Goal: Feedback & Contribution: Leave review/rating

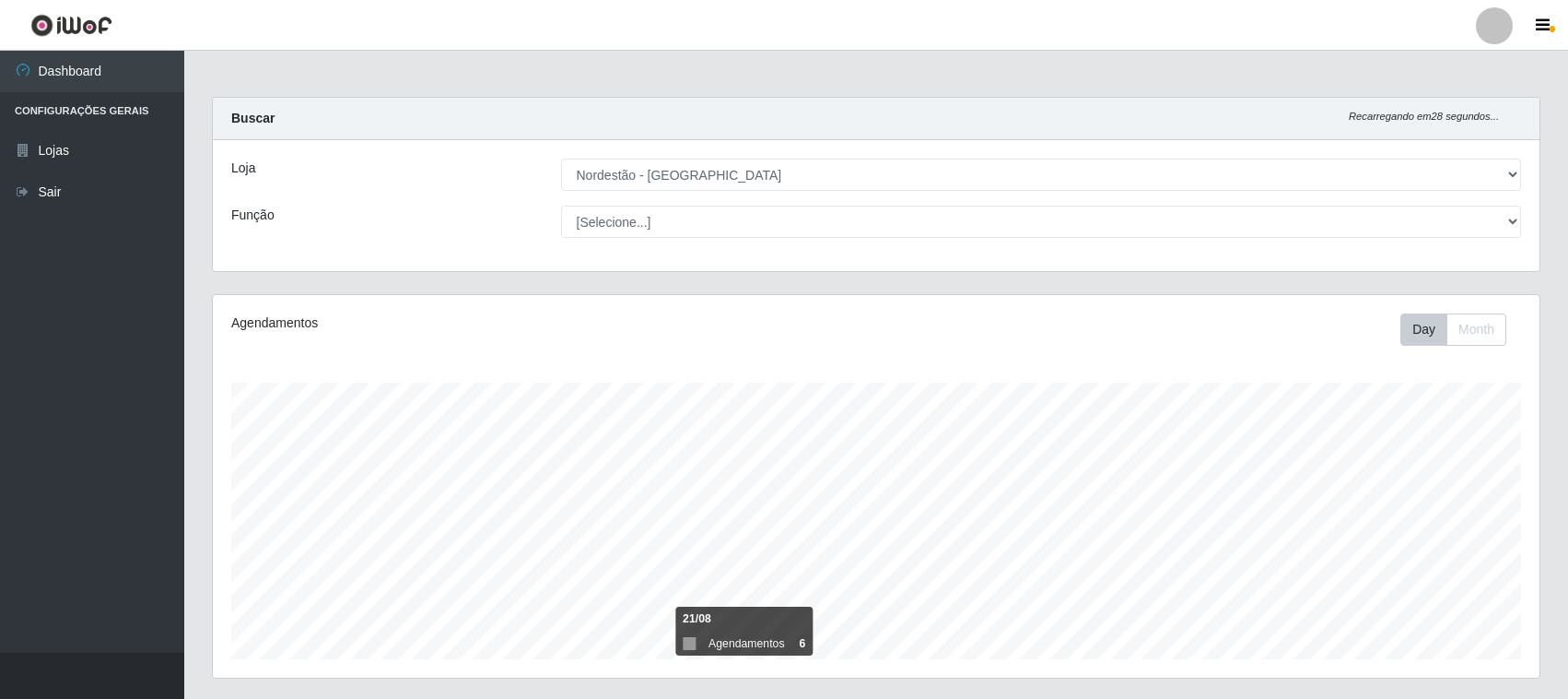
select select "420"
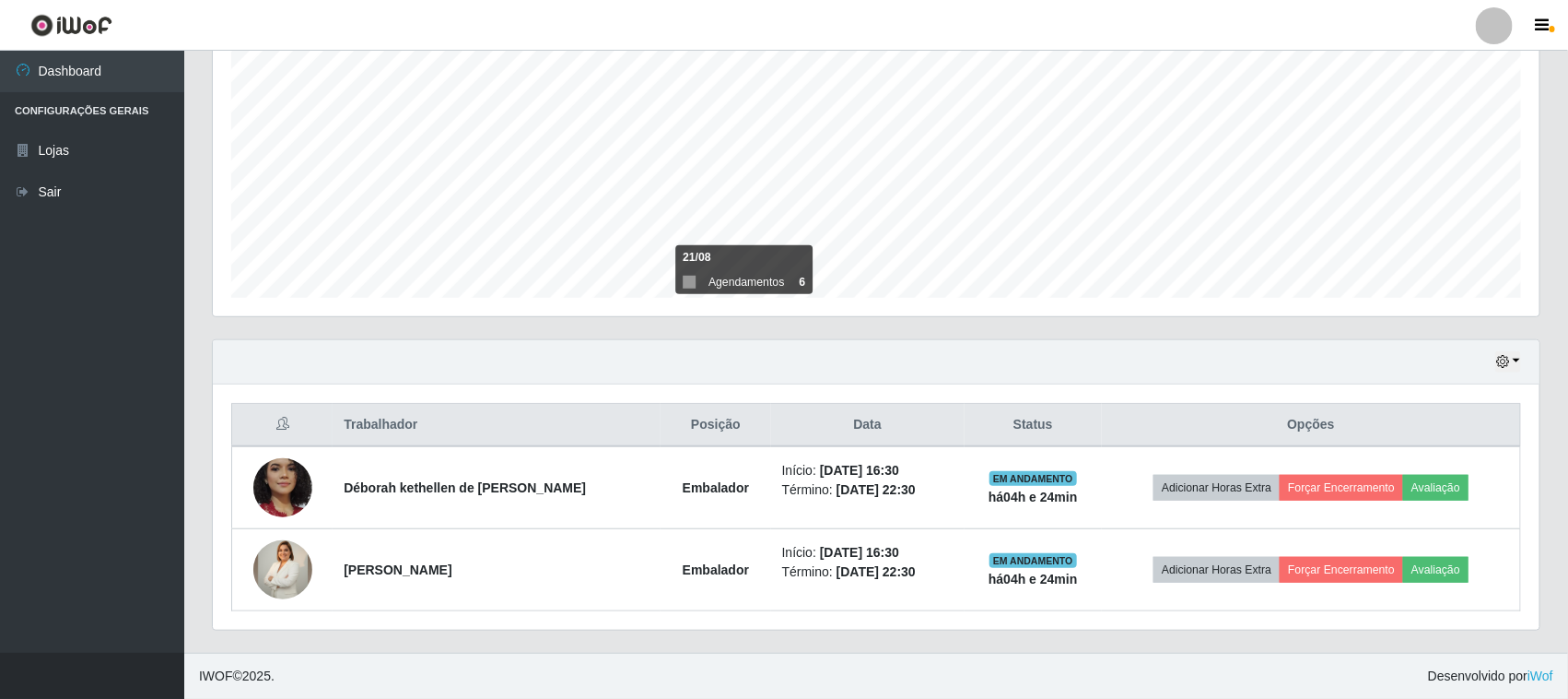
scroll to position [383, 1326]
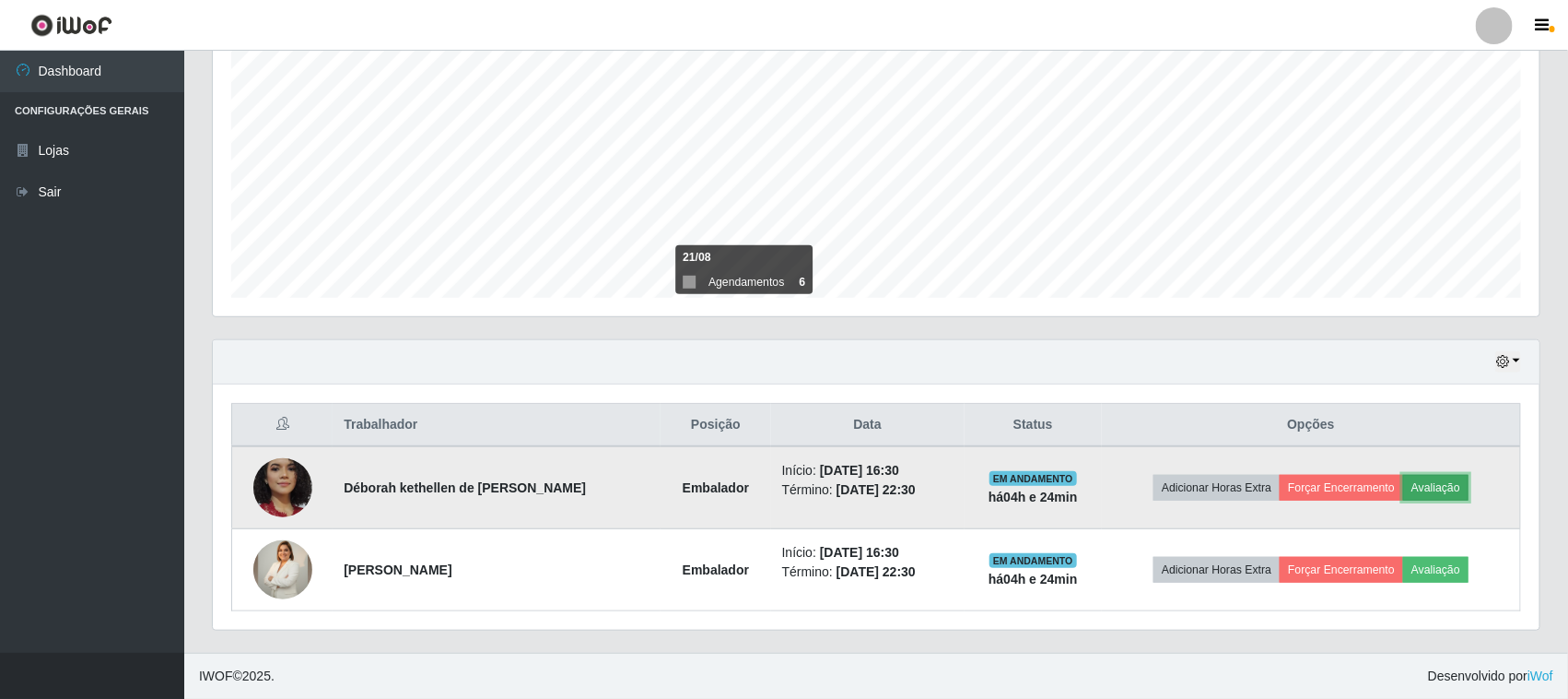
click at [1446, 491] on button "Avaliação" at bounding box center [1435, 487] width 66 height 26
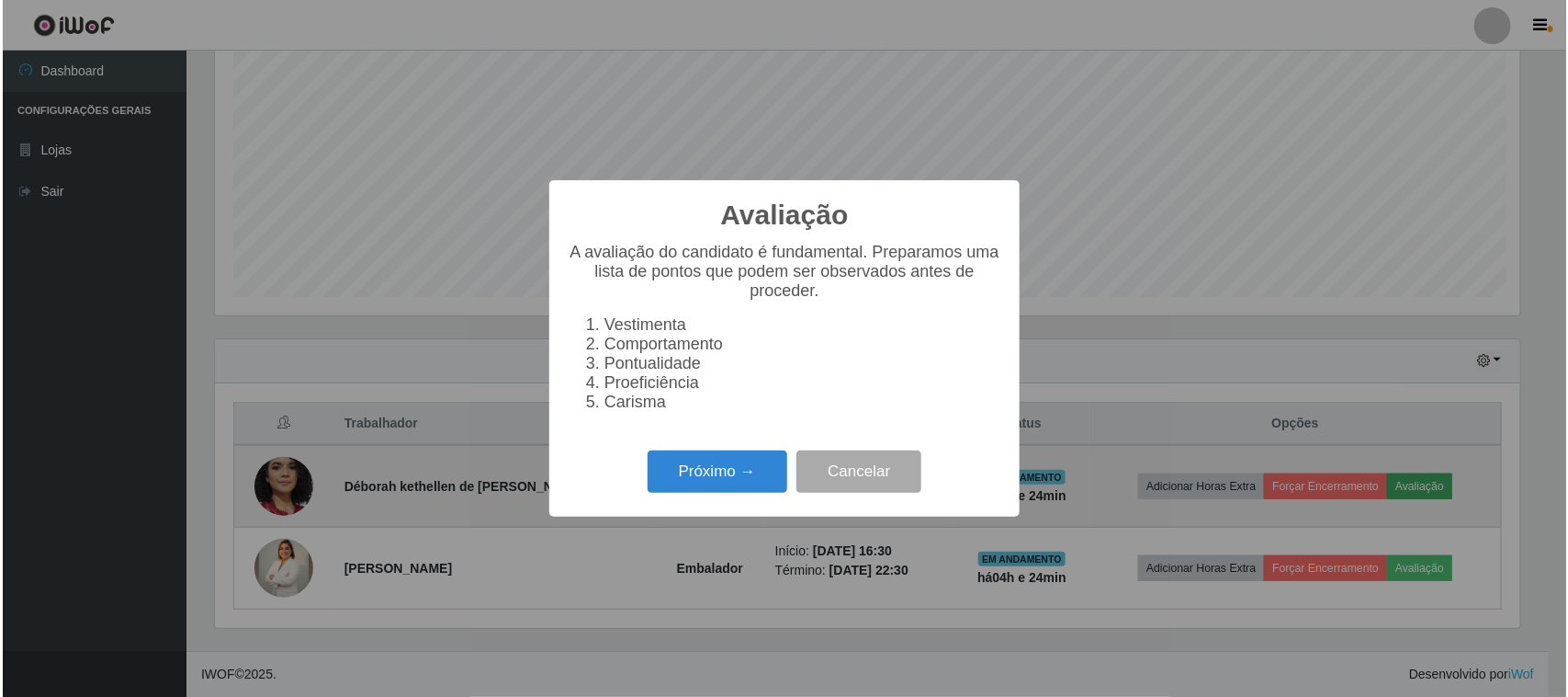
scroll to position [382, 1310]
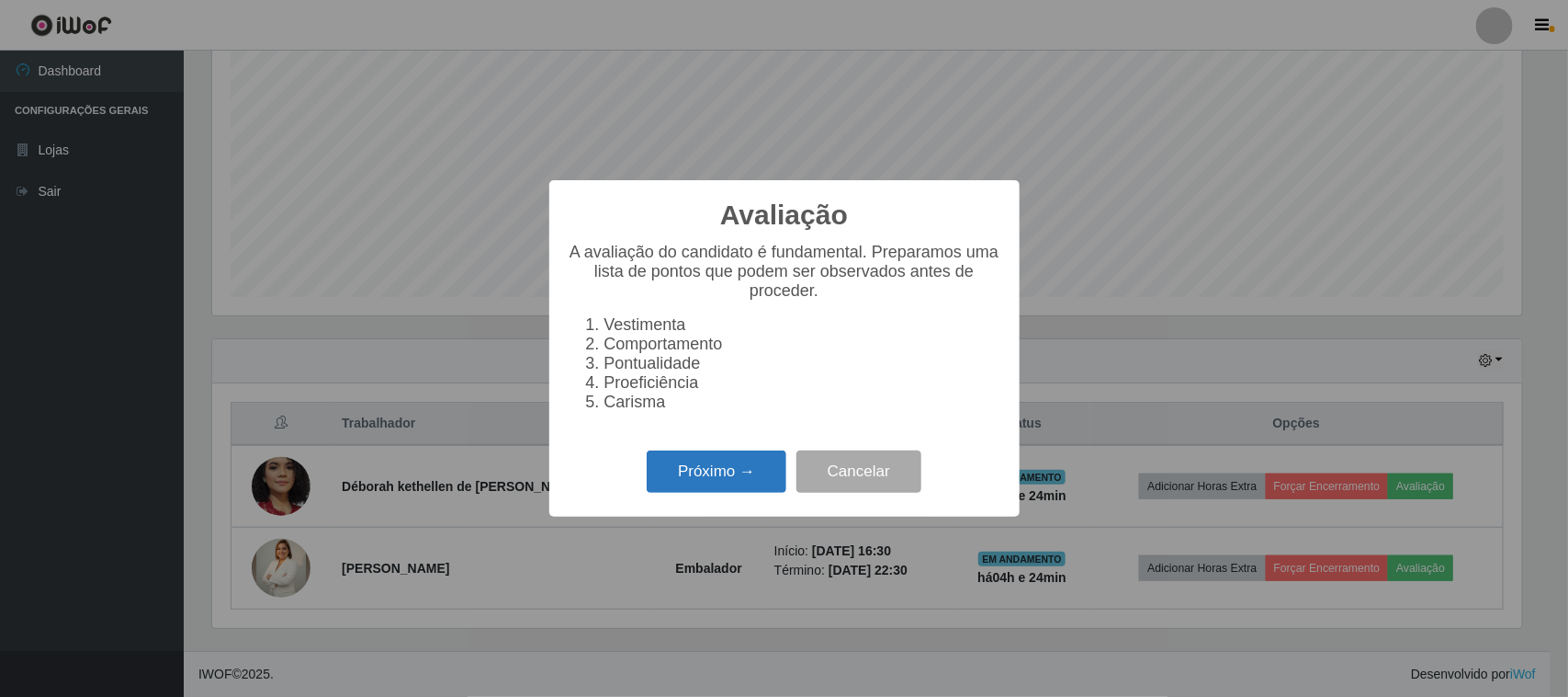
click at [732, 474] on button "Próximo →" at bounding box center [717, 471] width 139 height 43
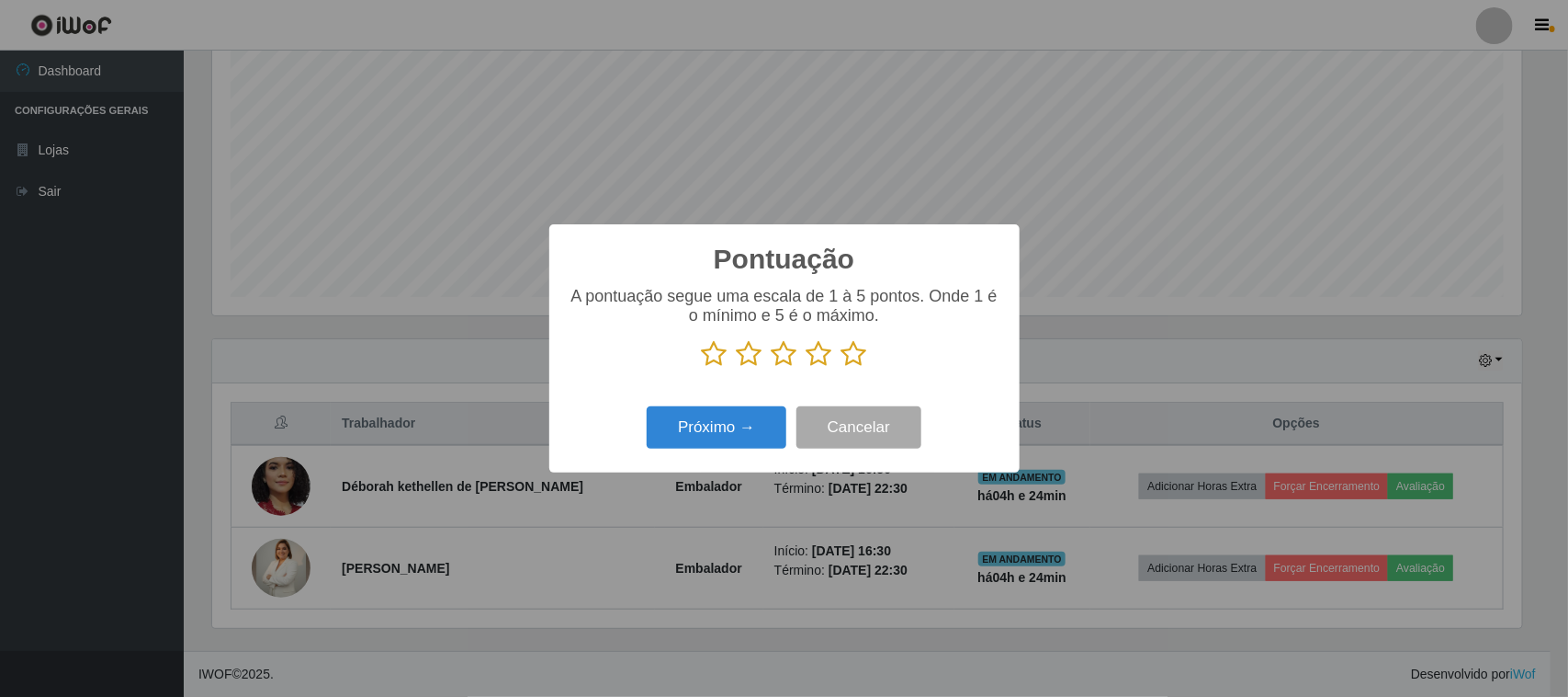
click at [864, 359] on icon at bounding box center [854, 353] width 26 height 28
click at [841, 367] on input "radio" at bounding box center [841, 367] width 0 height 0
click at [709, 432] on button "Próximo →" at bounding box center [717, 427] width 139 height 43
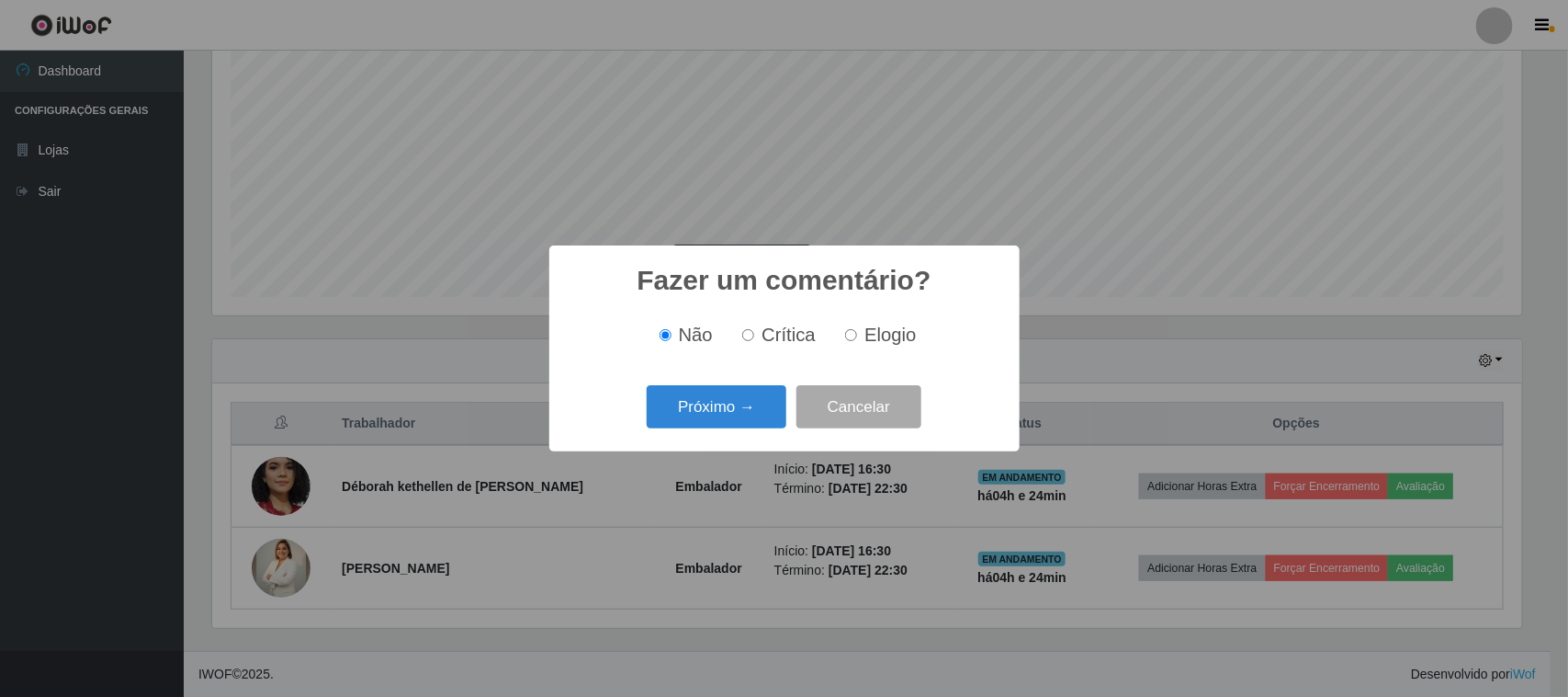
click at [870, 343] on span "Elogio" at bounding box center [890, 335] width 52 height 20
click at [857, 341] on input "Elogio" at bounding box center [851, 335] width 12 height 12
radio input "true"
click at [758, 397] on button "Próximo →" at bounding box center [717, 406] width 139 height 43
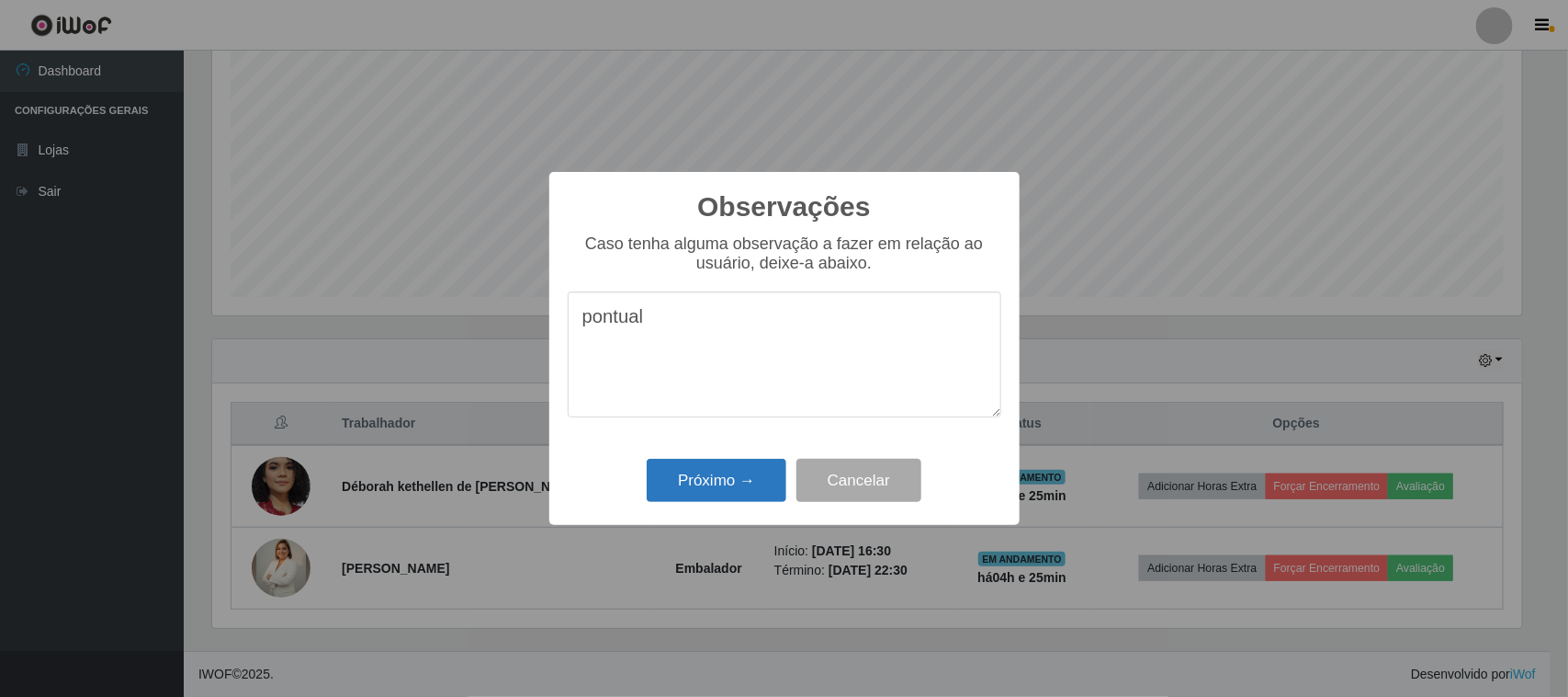
type textarea "pontual"
click at [758, 471] on button "Próximo →" at bounding box center [717, 479] width 139 height 43
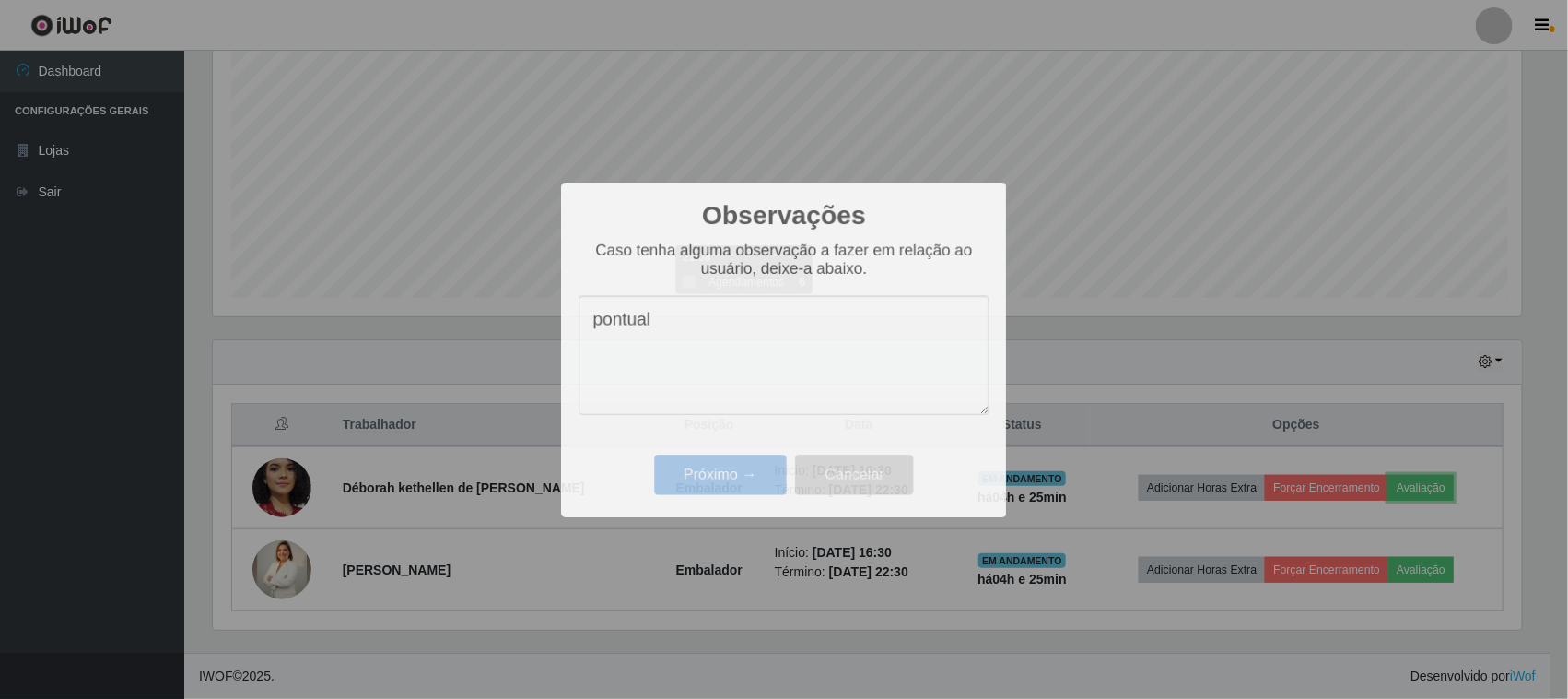
scroll to position [383, 1326]
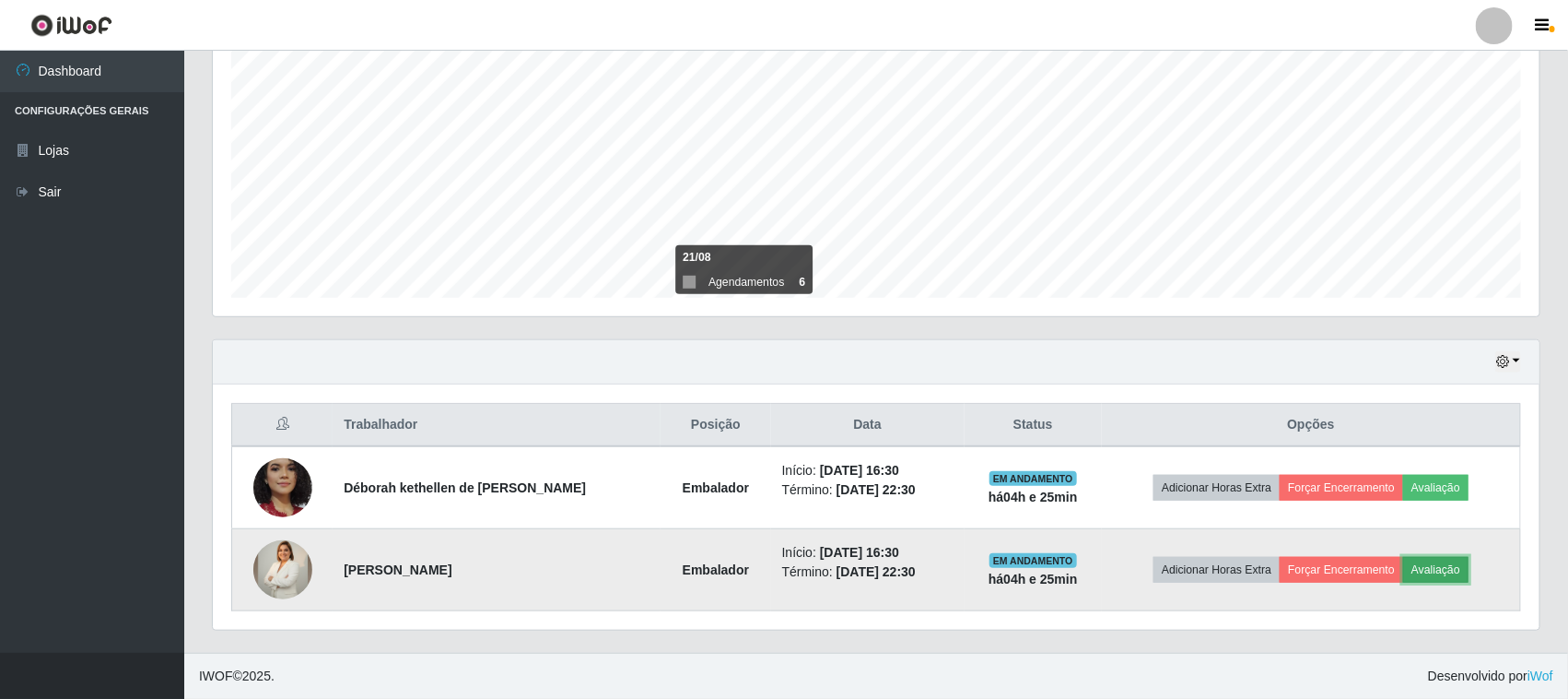
click at [1461, 567] on button "Avaliação" at bounding box center [1435, 569] width 66 height 26
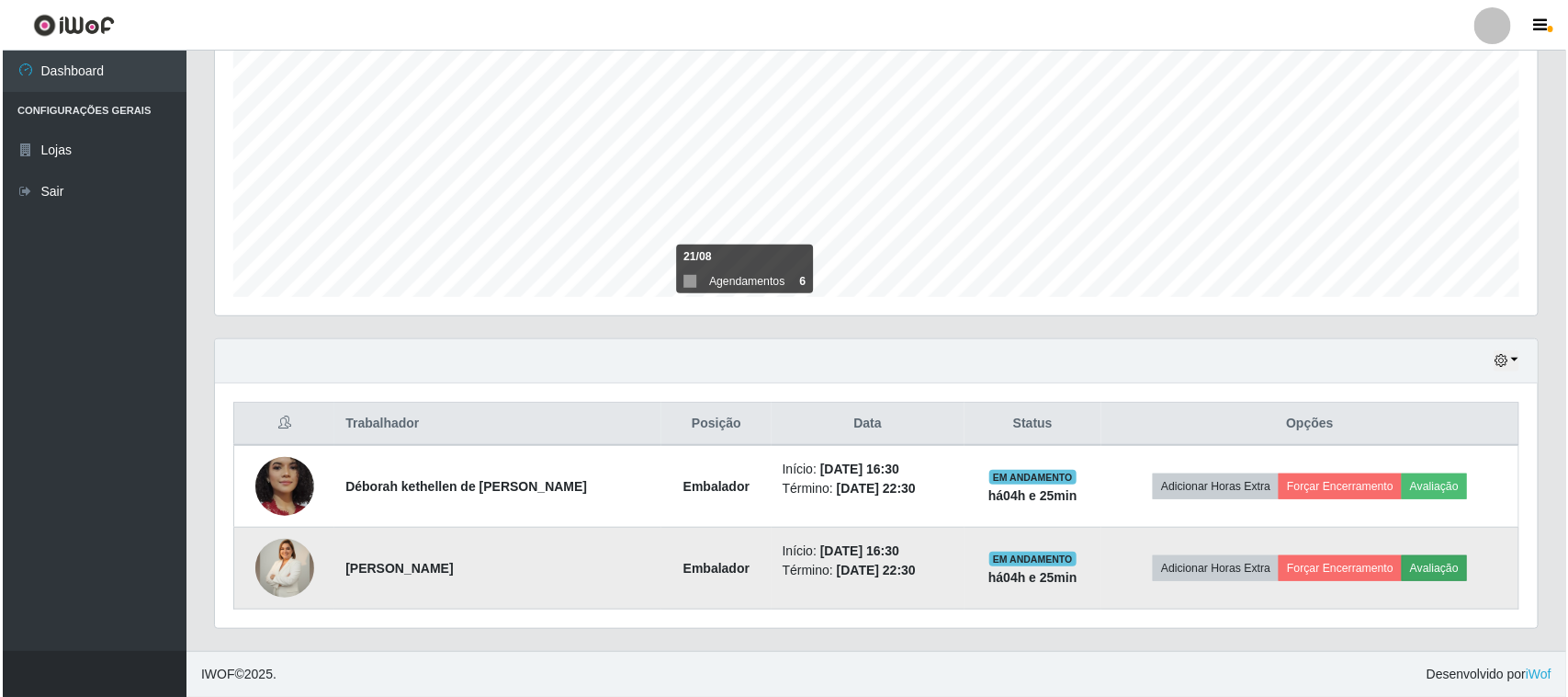
scroll to position [382, 1310]
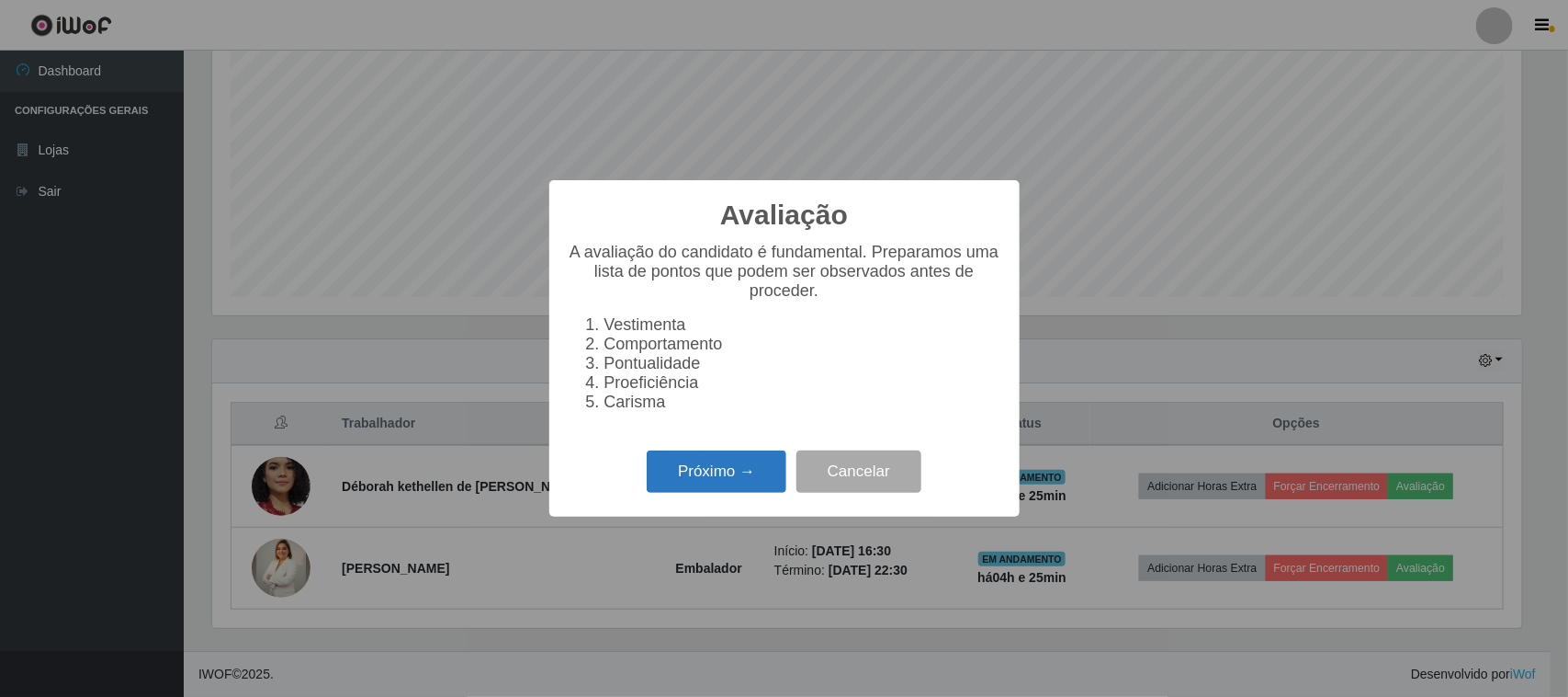
click at [715, 479] on button "Próximo →" at bounding box center [717, 471] width 139 height 43
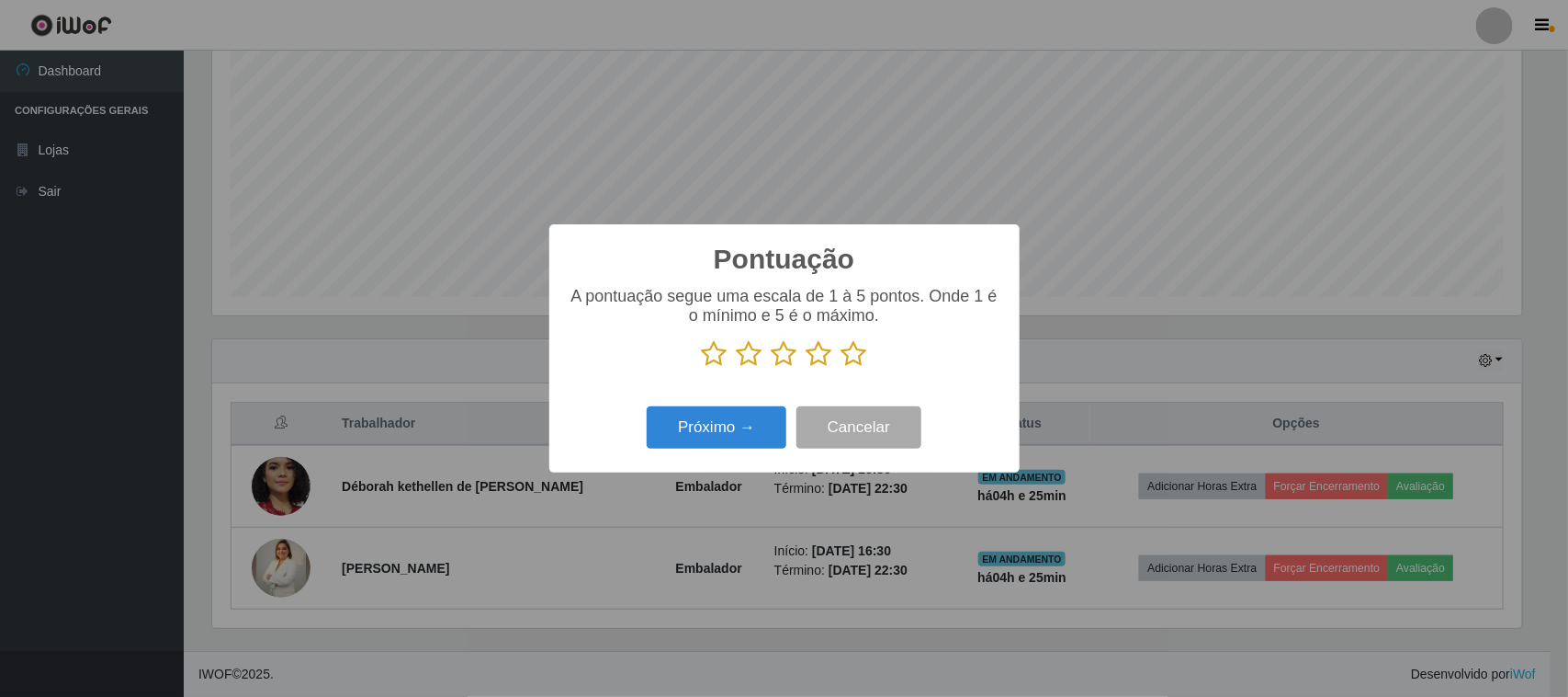
click at [851, 363] on icon at bounding box center [854, 353] width 26 height 28
click at [841, 367] on input "radio" at bounding box center [841, 367] width 0 height 0
click at [727, 421] on button "Próximo →" at bounding box center [717, 427] width 139 height 43
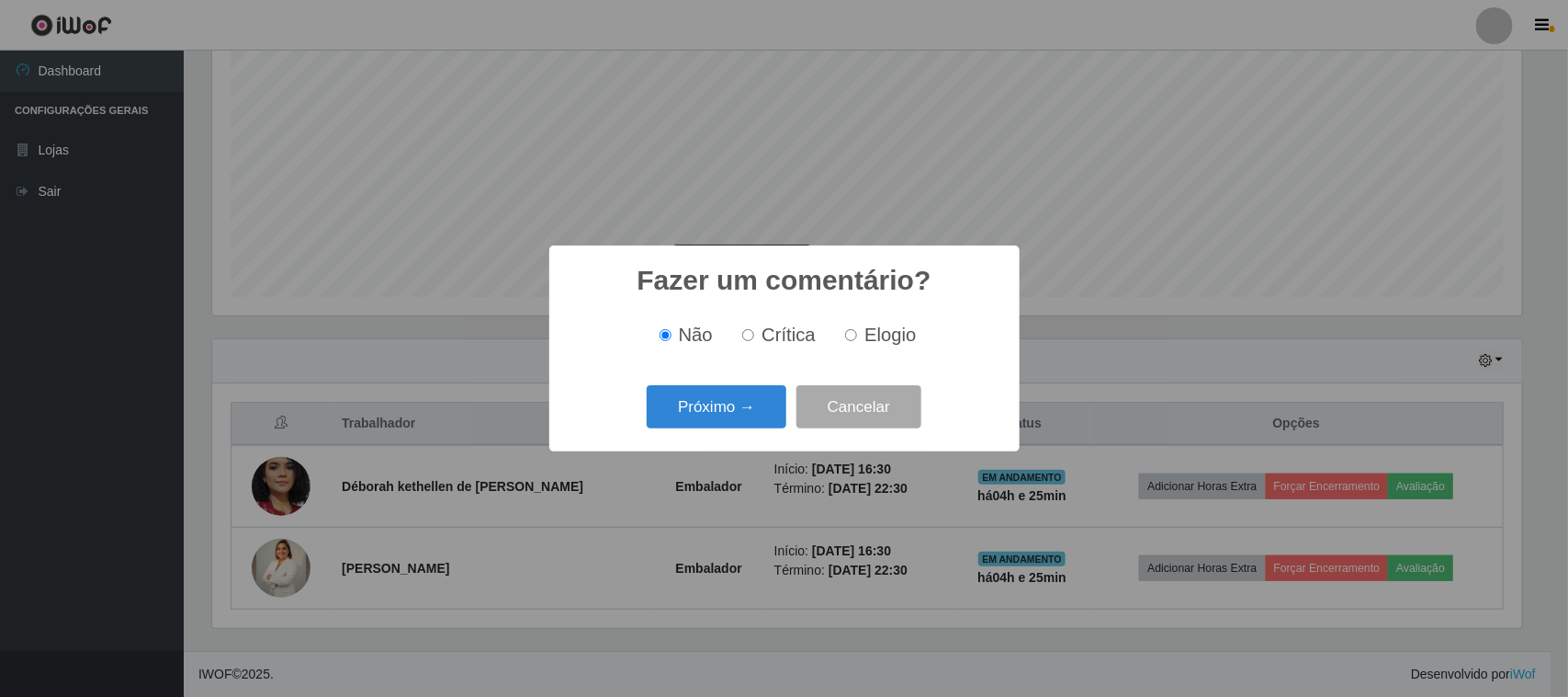
click at [870, 338] on span "Elogio" at bounding box center [890, 335] width 52 height 20
click at [857, 338] on input "Elogio" at bounding box center [851, 335] width 12 height 12
radio input "true"
click at [729, 410] on button "Próximo →" at bounding box center [717, 406] width 139 height 43
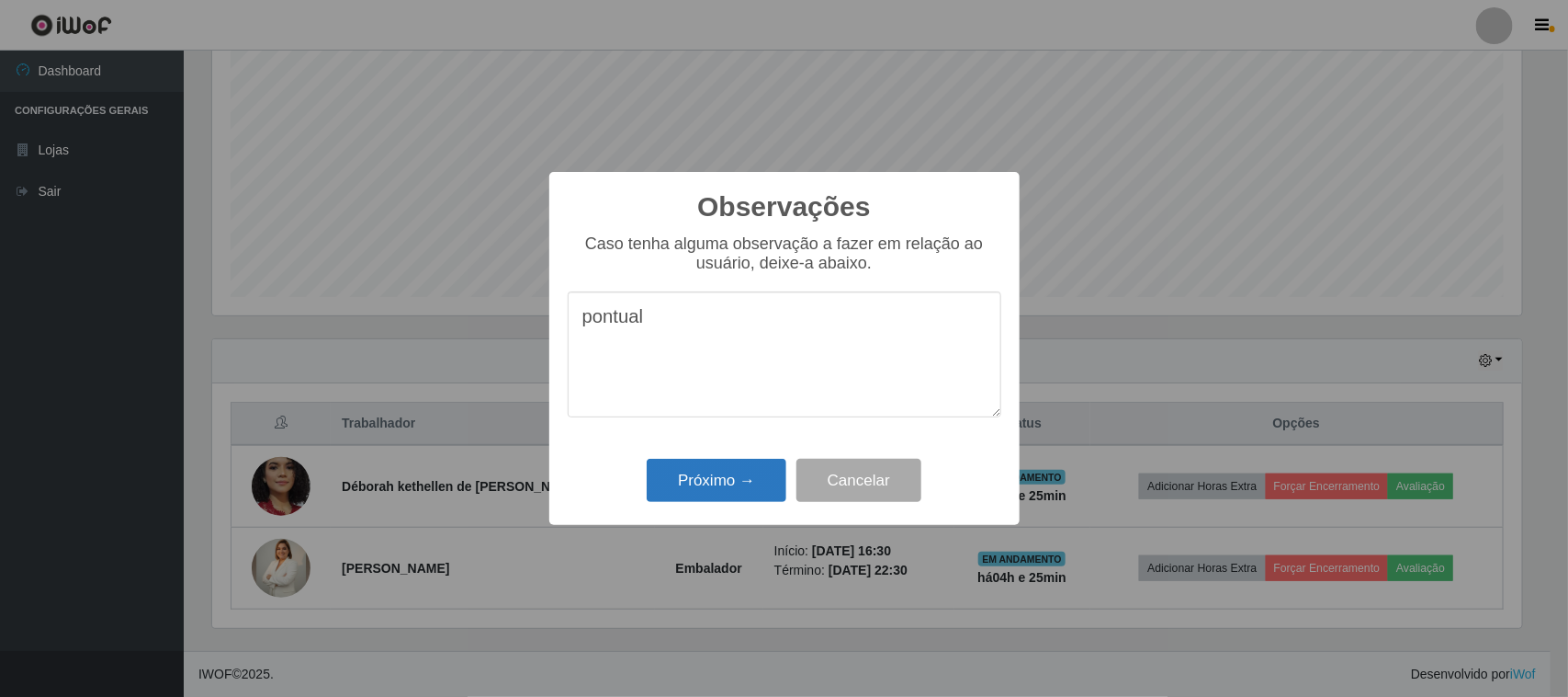
type textarea "pontual"
click at [761, 471] on button "Próximo →" at bounding box center [717, 479] width 139 height 43
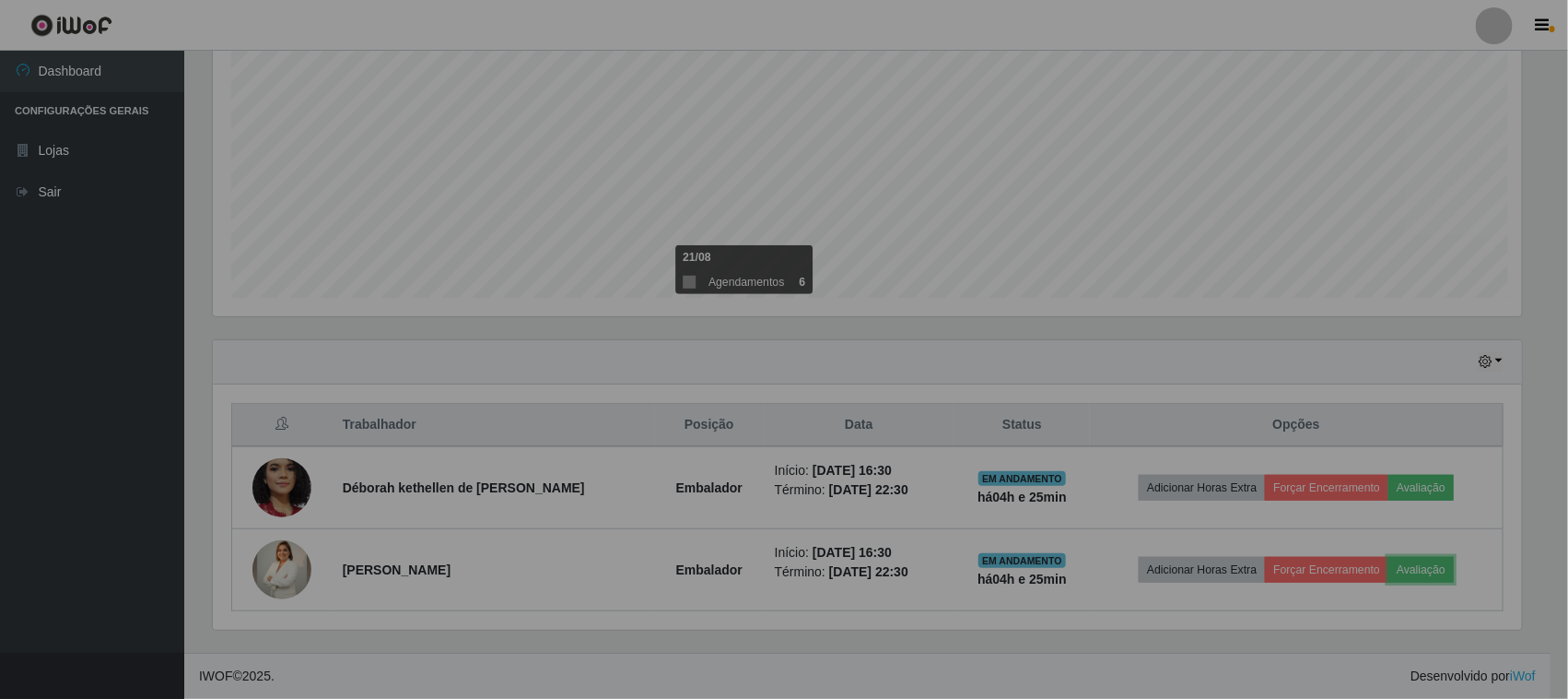
scroll to position [383, 1326]
